Goal: Task Accomplishment & Management: Complete application form

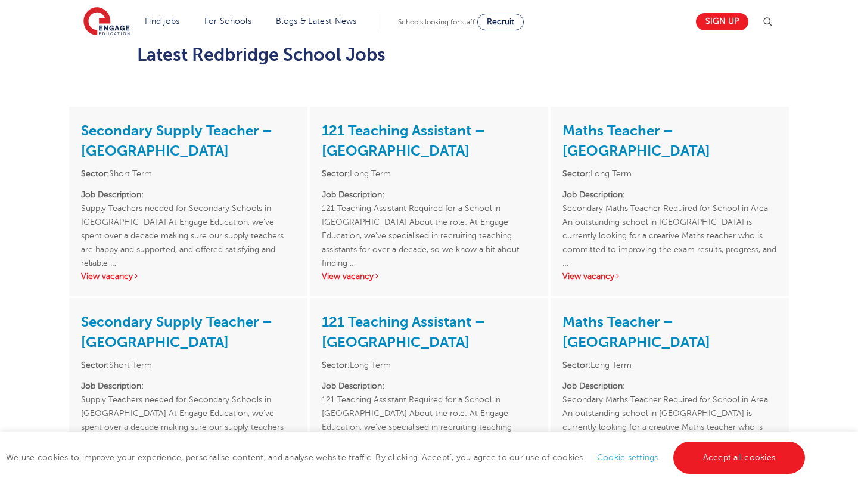
scroll to position [1437, 0]
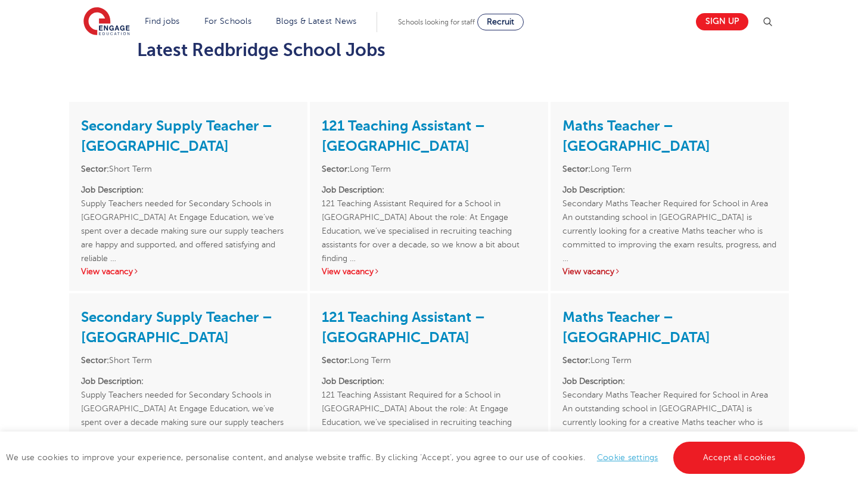
click at [603, 267] on link "View vacancy" at bounding box center [592, 271] width 58 height 9
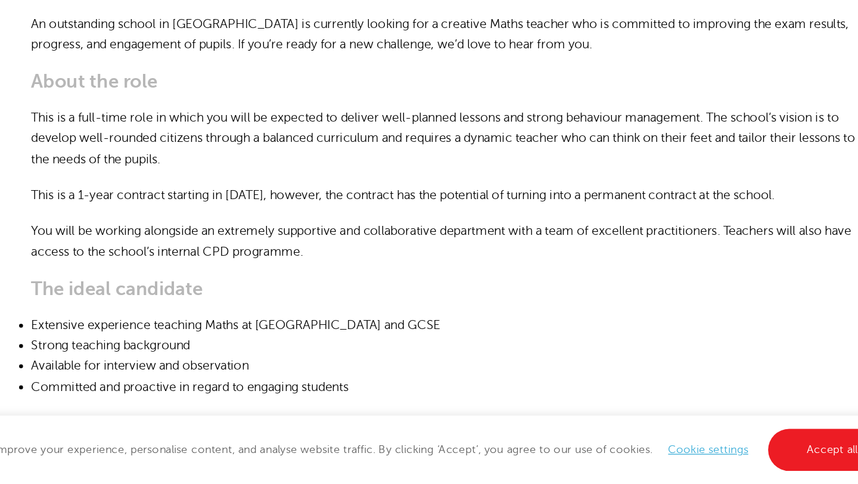
scroll to position [336, 0]
